Goal: Information Seeking & Learning: Learn about a topic

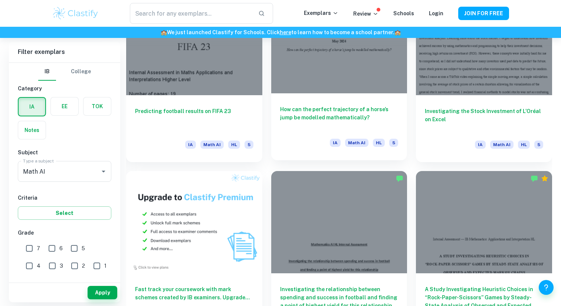
scroll to position [441, 0]
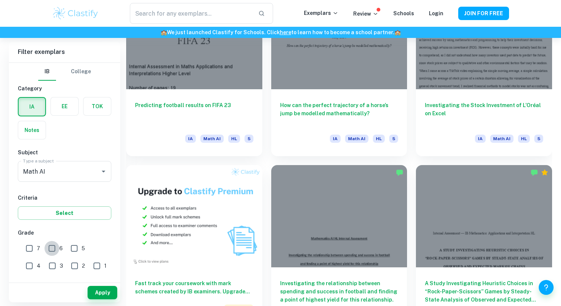
click at [54, 252] on input "6" at bounding box center [52, 248] width 15 height 15
checkbox input "true"
click at [28, 249] on input "7" at bounding box center [29, 248] width 15 height 15
checkbox input "true"
click at [101, 292] on button "Apply" at bounding box center [103, 292] width 30 height 13
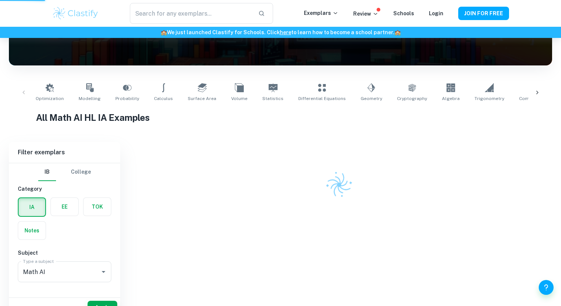
scroll to position [56, 0]
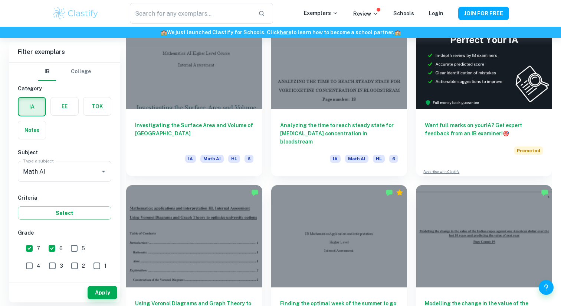
scroll to position [242, 0]
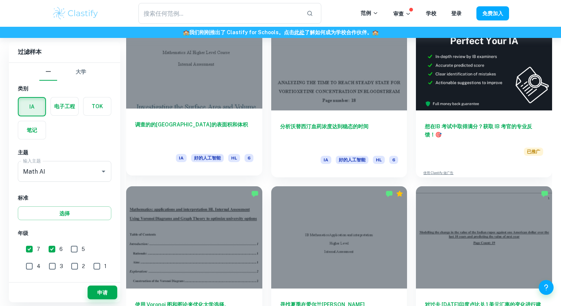
click at [188, 101] on div at bounding box center [194, 57] width 136 height 102
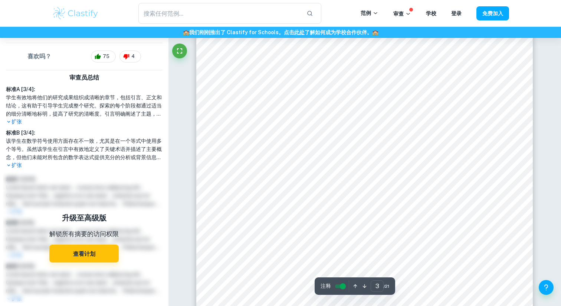
scroll to position [818, 0]
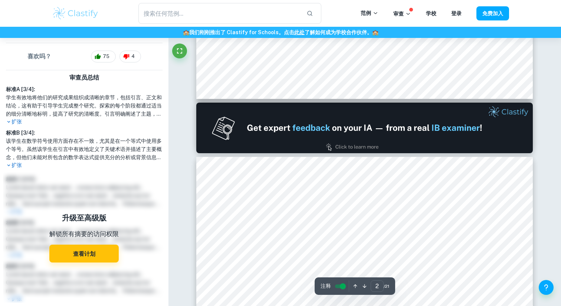
type input "1"
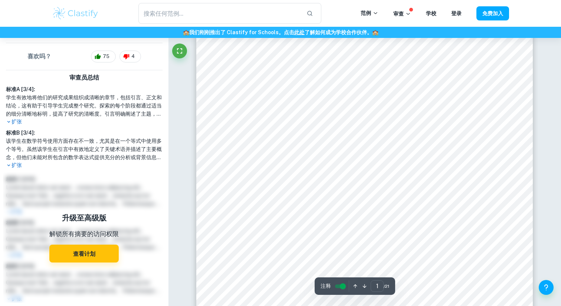
scroll to position [113, 0]
click at [498, 11] on font "免费加入" at bounding box center [493, 14] width 21 height 6
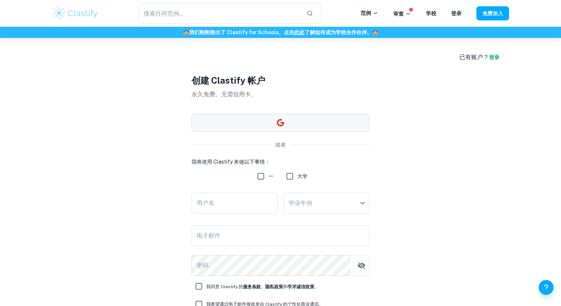
click at [333, 124] on button "button" at bounding box center [281, 123] width 178 height 18
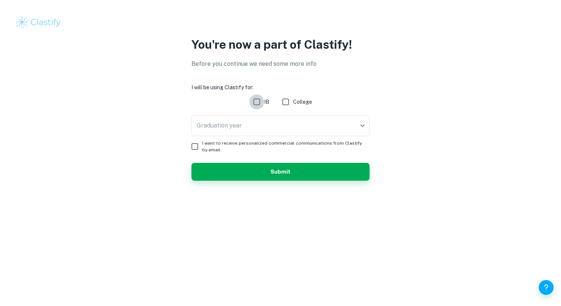
click at [262, 104] on input "IB" at bounding box center [256, 101] width 15 height 15
checkbox input "true"
click at [274, 124] on body "We value your privacy We use cookies to enhance your browsing experience, serve…" at bounding box center [280, 153] width 561 height 306
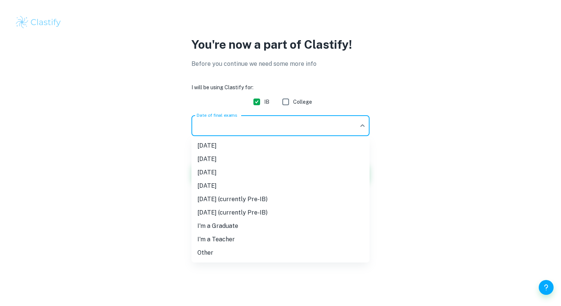
click at [279, 145] on li "[DATE]" at bounding box center [281, 145] width 178 height 13
type input "M25"
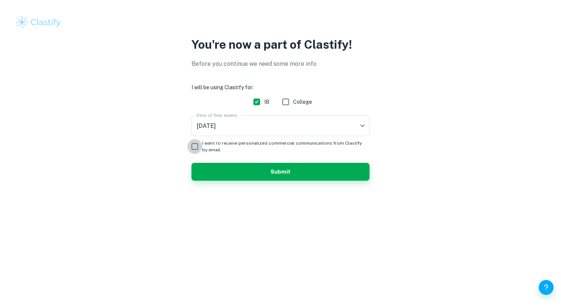
click at [194, 147] on input "I want to receive personalized commercial communications from Clastify by email." at bounding box center [194, 146] width 15 height 15
checkbox input "true"
click at [246, 169] on button "Submit" at bounding box center [281, 172] width 178 height 18
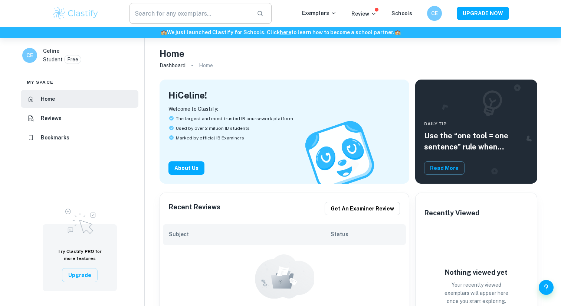
click at [185, 13] on input "text" at bounding box center [190, 13] width 121 height 21
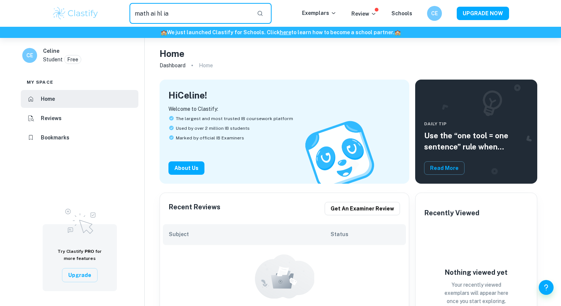
type input "math ai hl ia"
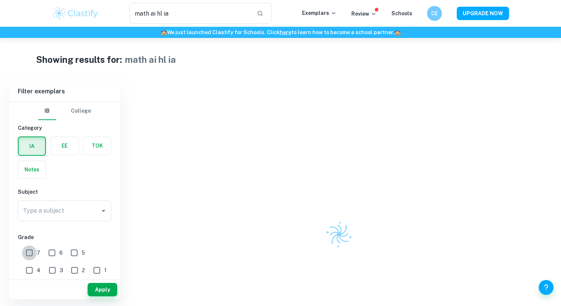
click at [34, 253] on input "7" at bounding box center [29, 252] width 15 height 15
checkbox input "true"
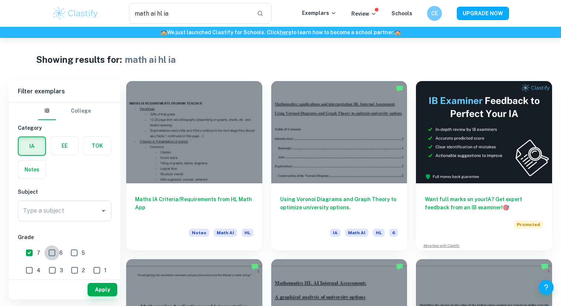
click at [51, 254] on input "6" at bounding box center [52, 252] width 15 height 15
checkbox input "true"
click at [108, 287] on button "Apply" at bounding box center [103, 289] width 30 height 13
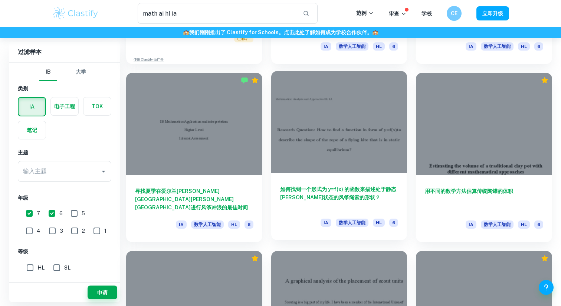
scroll to position [542, 0]
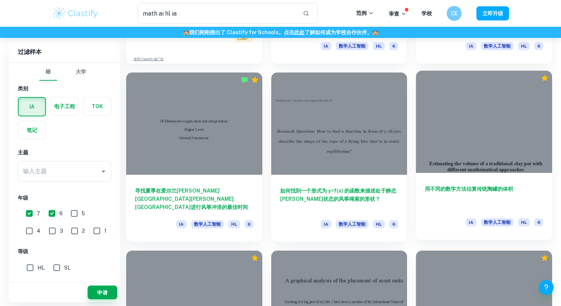
click at [459, 154] on div at bounding box center [484, 122] width 136 height 102
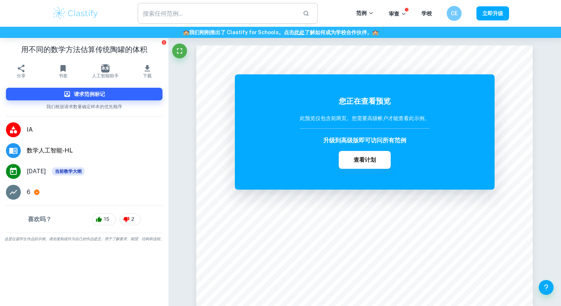
type input "math ai hl ia"
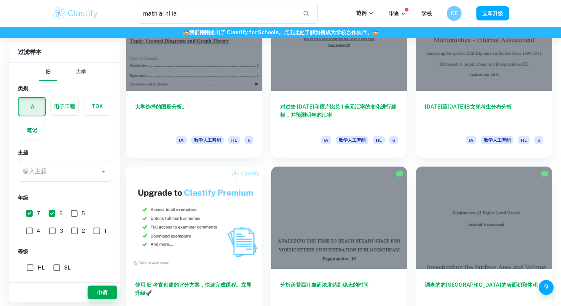
scroll to position [269, 0]
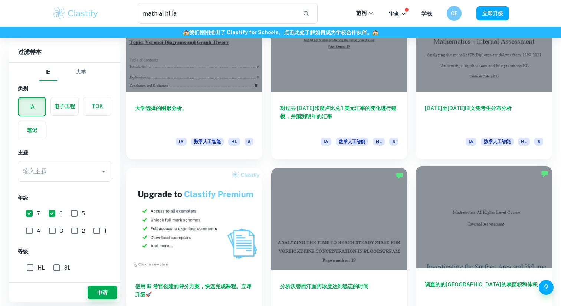
click at [476, 195] on div at bounding box center [484, 217] width 136 height 102
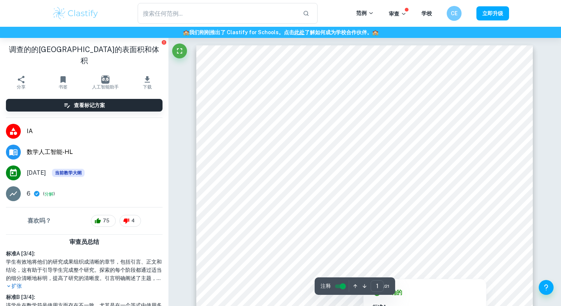
click at [389, 289] on div "1 ​ / 21" at bounding box center [380, 286] width 19 height 12
click at [378, 285] on input "1" at bounding box center [377, 286] width 13 height 12
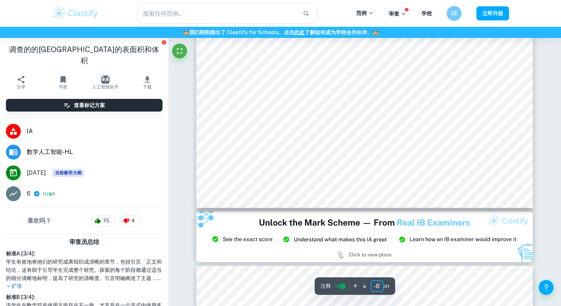
scroll to position [8628, 0]
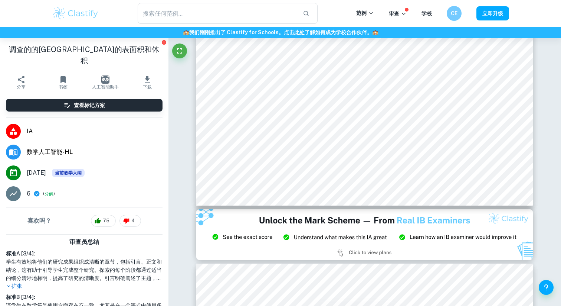
type input "-67"
click at [150, 75] on icon "button" at bounding box center [147, 79] width 9 height 9
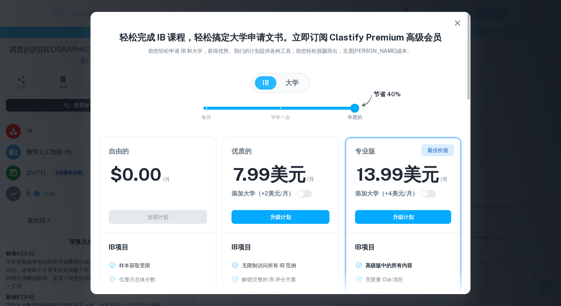
click at [461, 22] on icon "button" at bounding box center [457, 23] width 9 height 9
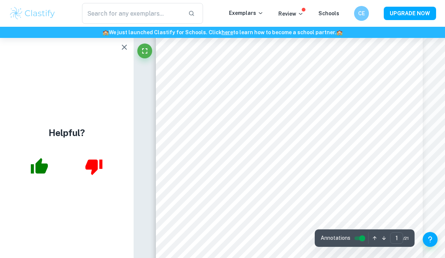
scroll to position [55, 1]
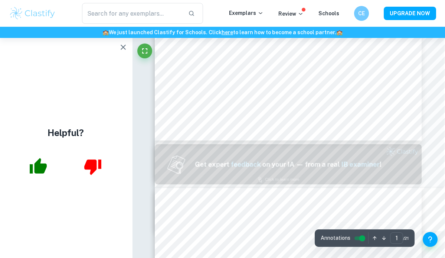
type input "2"
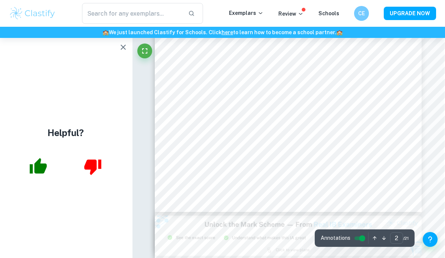
scroll to position [590, 1]
